Goal: Task Accomplishment & Management: Manage account settings

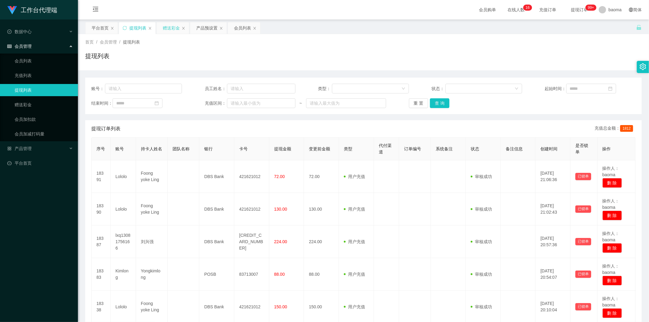
click at [172, 29] on div "赠送彩金" at bounding box center [171, 28] width 17 height 12
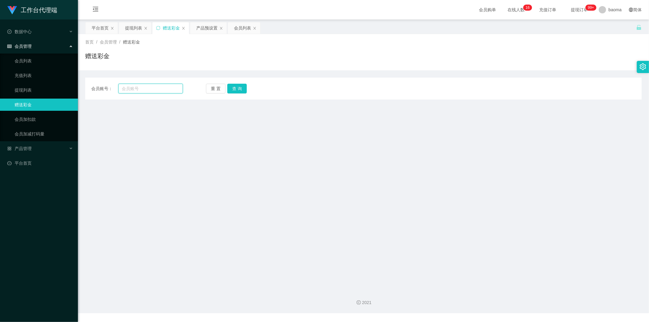
click at [144, 92] on input "text" at bounding box center [150, 89] width 65 height 10
paste input "Kimlong"
type input "Kimlong"
drag, startPoint x: 235, startPoint y: 87, endPoint x: 229, endPoint y: 87, distance: 5.5
click at [235, 87] on button "查 询" at bounding box center [236, 89] width 19 height 10
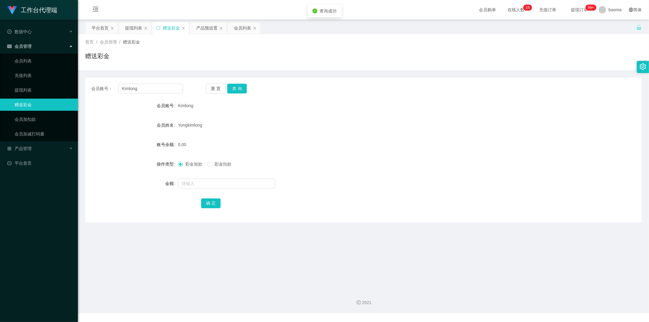
click at [196, 177] on div at bounding box center [340, 183] width 325 height 12
click at [196, 183] on input "text" at bounding box center [226, 184] width 97 height 10
type input "1000"
drag, startPoint x: 180, startPoint y: 181, endPoint x: 149, endPoint y: 174, distance: 32.7
click at [159, 174] on form "会员账号 Kimlong 会员姓名 [PERSON_NAME] 账号余额 0.00 操作类型 彩金加款 彩金扣款 金额 1000 确 定" at bounding box center [363, 155] width 557 height 110
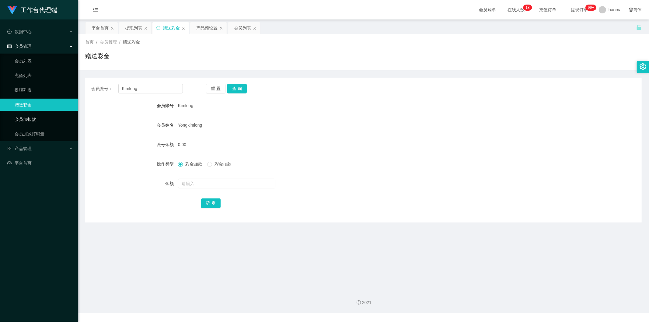
click at [33, 119] on link "会员加扣款" at bounding box center [44, 119] width 58 height 12
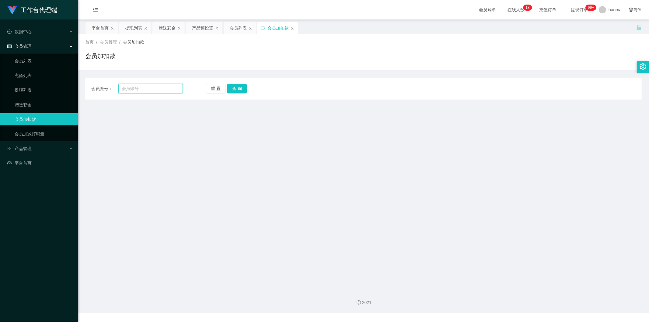
click at [159, 91] on input "text" at bounding box center [150, 89] width 65 height 10
paste input "Kimlong"
type input "Kimlong"
click at [237, 90] on button "查 询" at bounding box center [236, 89] width 19 height 10
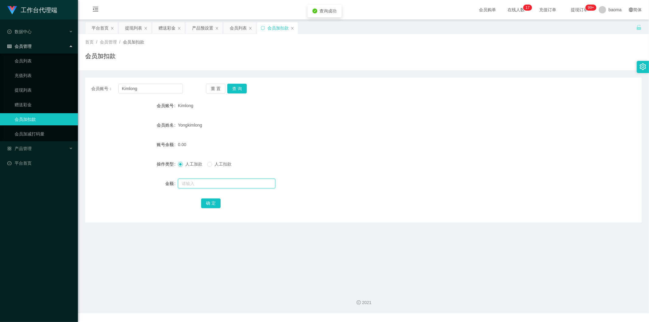
click at [198, 184] on input "text" at bounding box center [226, 184] width 97 height 10
type input "1000"
click at [212, 200] on button "确 定" at bounding box center [210, 203] width 19 height 10
click at [242, 27] on div "会员列表" at bounding box center [238, 28] width 17 height 12
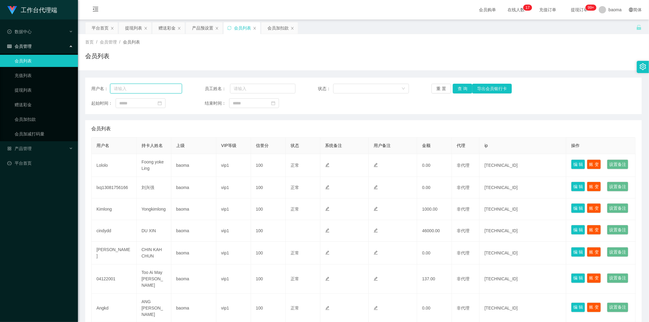
click at [158, 90] on input "text" at bounding box center [146, 89] width 72 height 10
paste input "Kimlong"
click at [460, 86] on button "查 询" at bounding box center [462, 89] width 19 height 10
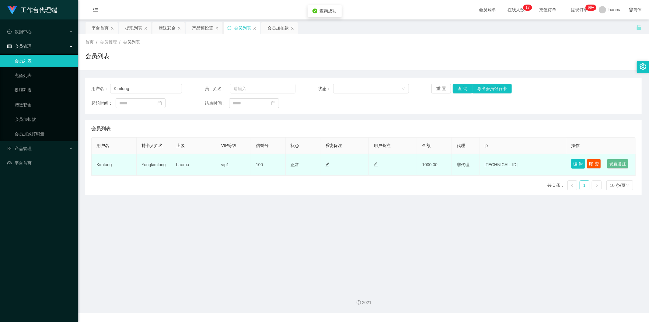
click at [574, 162] on button "编 辑" at bounding box center [578, 164] width 14 height 10
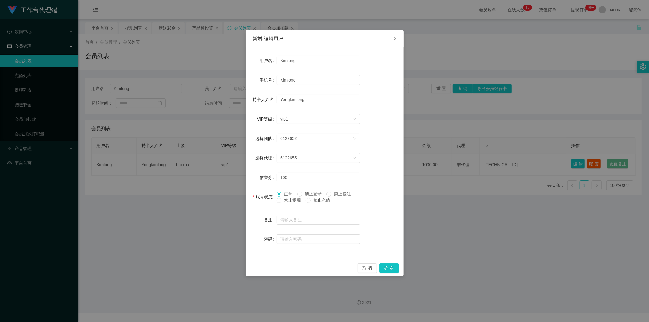
click at [283, 200] on span "禁止提现" at bounding box center [293, 200] width 22 height 5
click at [391, 266] on button "确 定" at bounding box center [389, 268] width 19 height 10
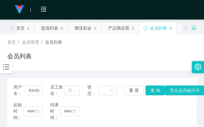
click at [174, 43] on div "首页 / 会员管理 / 会员列表 /" at bounding box center [101, 42] width 189 height 6
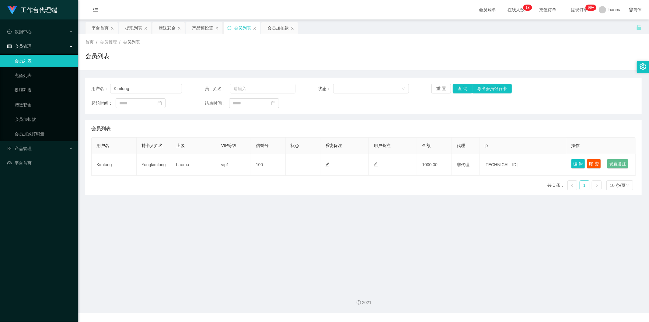
click at [235, 26] on div "会员列表" at bounding box center [242, 28] width 17 height 12
drag, startPoint x: 145, startPoint y: 89, endPoint x: 86, endPoint y: 73, distance: 61.1
click at [71, 77] on section "工作台代理端 数据中心 会员管理 会员列表 充值列表 提现列表 赠送彩金 会员加扣款 会员加减打码量 产品管理 平台首页 保存配置 重置配置 整体风格设置 主…" at bounding box center [324, 156] width 649 height 313
paste input "lxq13081756166"
type input "lxq13081756166"
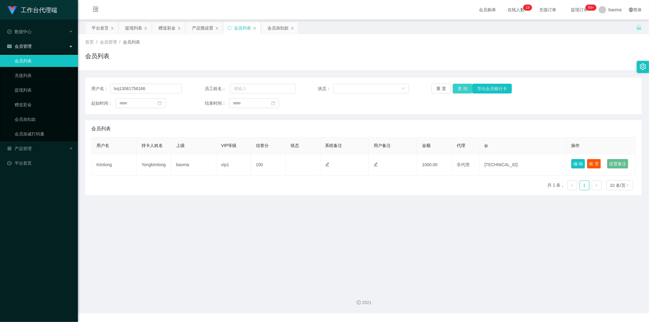
click at [463, 89] on button "查 询" at bounding box center [462, 89] width 19 height 10
click at [273, 25] on div "会员加扣款" at bounding box center [278, 28] width 21 height 12
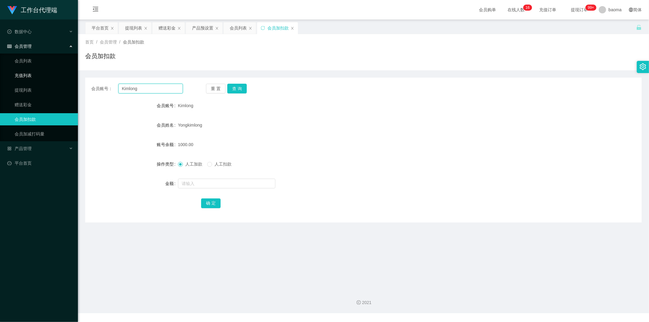
drag, startPoint x: 158, startPoint y: 87, endPoint x: 71, endPoint y: 71, distance: 88.8
click at [72, 72] on section "工作台代理端 数据中心 会员管理 会员列表 充值列表 提现列表 赠送彩金 会员加扣款 会员加减打码量 产品管理 平台首页 保存配置 重置配置 整体风格设置 主…" at bounding box center [324, 156] width 649 height 313
paste input "lxq13081756166"
type input "lxq13081756166"
drag, startPoint x: 235, startPoint y: 86, endPoint x: 228, endPoint y: 79, distance: 10.3
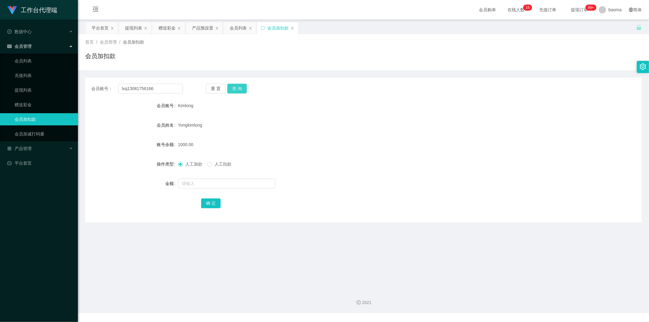
click at [234, 87] on button "查 询" at bounding box center [236, 89] width 19 height 10
click at [193, 184] on input "text" at bounding box center [226, 184] width 97 height 10
type input "4"
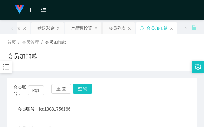
type input "500"
click at [162, 49] on div "首页 / 会员管理 / 会员加扣款 / 会员加扣款" at bounding box center [101, 52] width 189 height 26
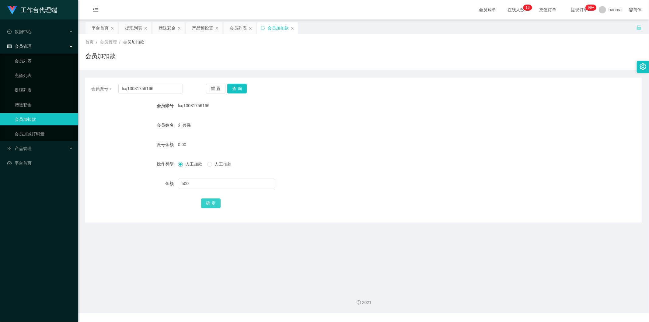
click at [212, 202] on button "确 定" at bounding box center [210, 203] width 19 height 10
click at [237, 25] on div "会员列表" at bounding box center [238, 28] width 17 height 12
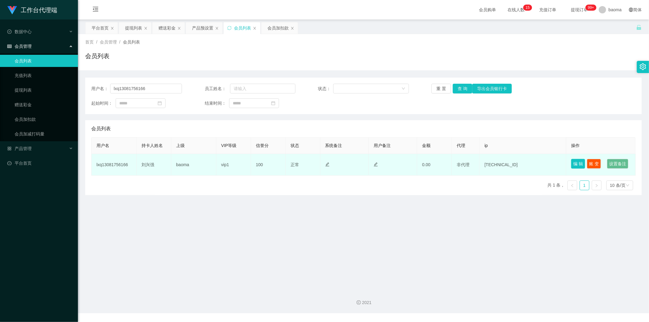
click at [574, 160] on button "编 辑" at bounding box center [578, 164] width 14 height 10
type input "lxq13081756166"
type input "刘兴强"
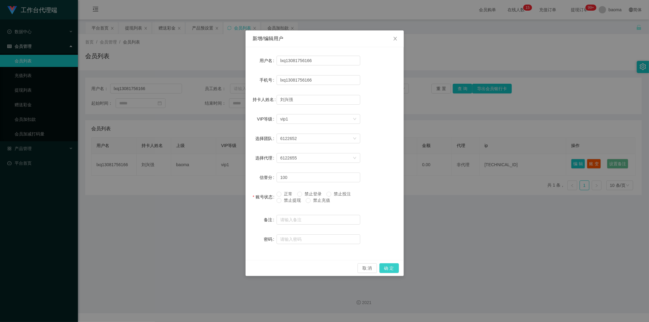
click at [387, 269] on button "确 定" at bounding box center [389, 268] width 19 height 10
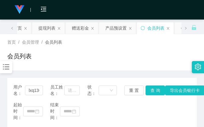
drag, startPoint x: 178, startPoint y: 52, endPoint x: 176, endPoint y: 49, distance: 4.1
click at [177, 50] on div "首页 / 会员管理 / 会员列表 / 会员列表" at bounding box center [101, 52] width 189 height 26
